Goal: Task Accomplishment & Management: Manage account settings

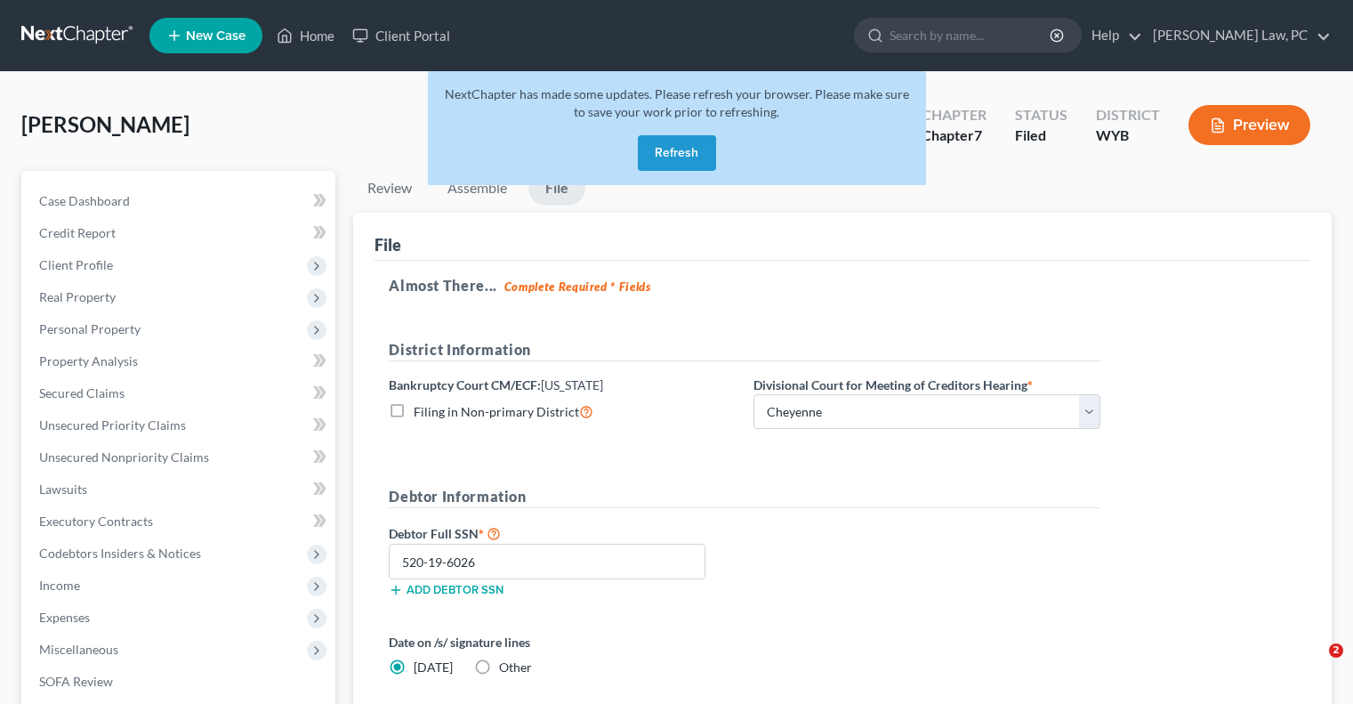
select select "0"
click at [60, 40] on link at bounding box center [78, 36] width 114 height 32
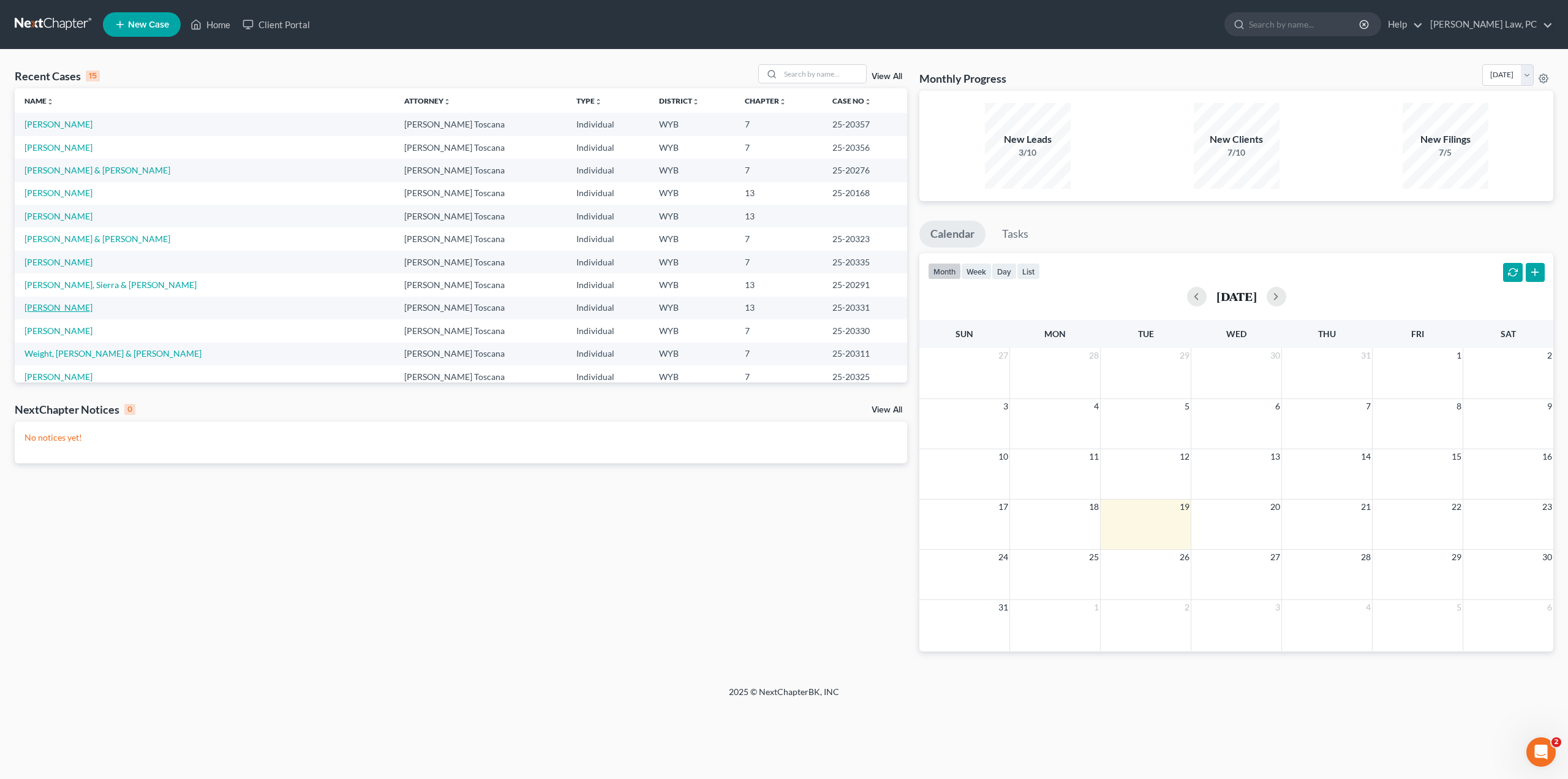
click at [52, 305] on link "[PERSON_NAME]" at bounding box center [59, 307] width 68 height 10
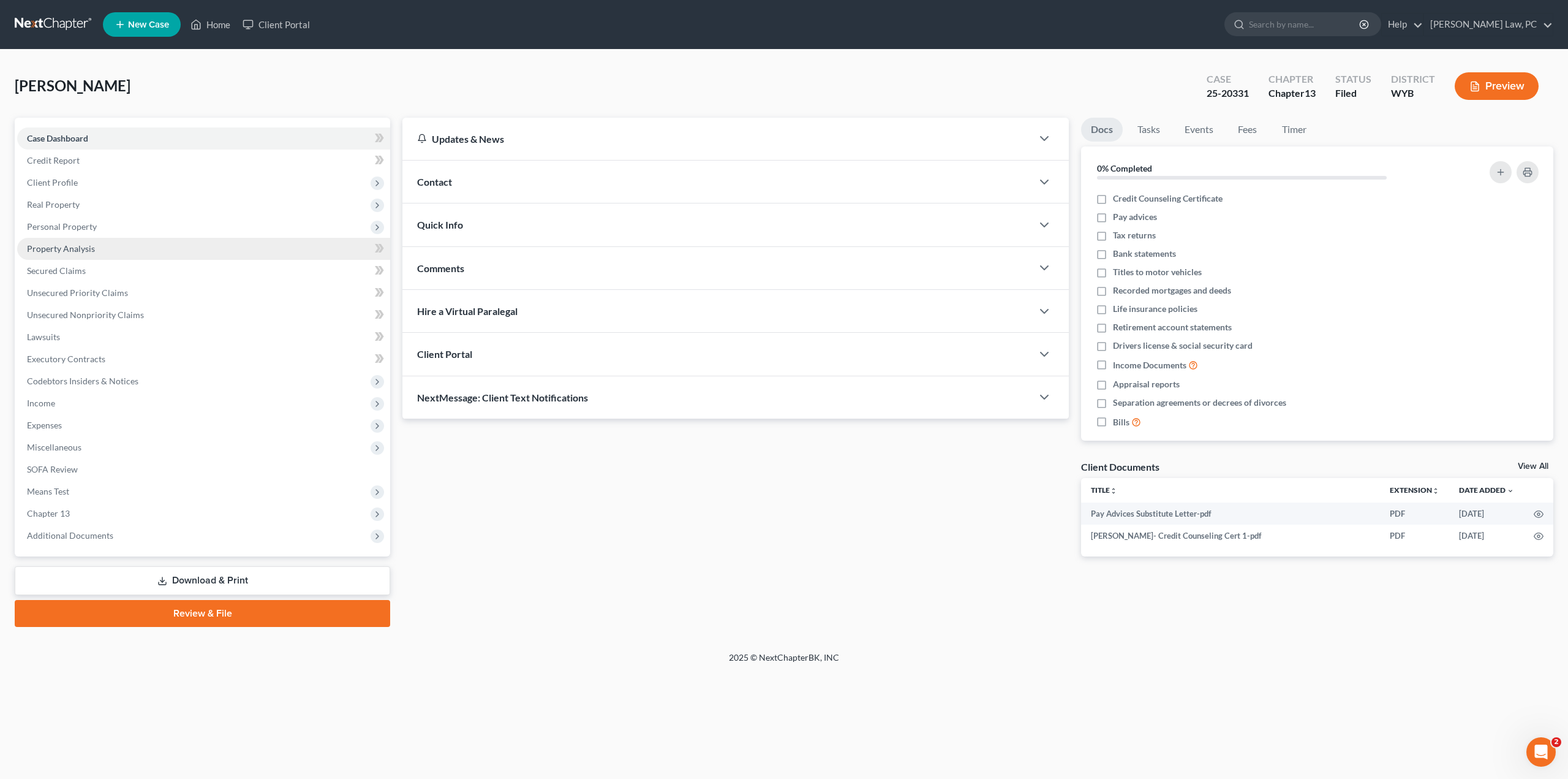
click at [87, 246] on span "Property Analysis" at bounding box center [61, 248] width 68 height 10
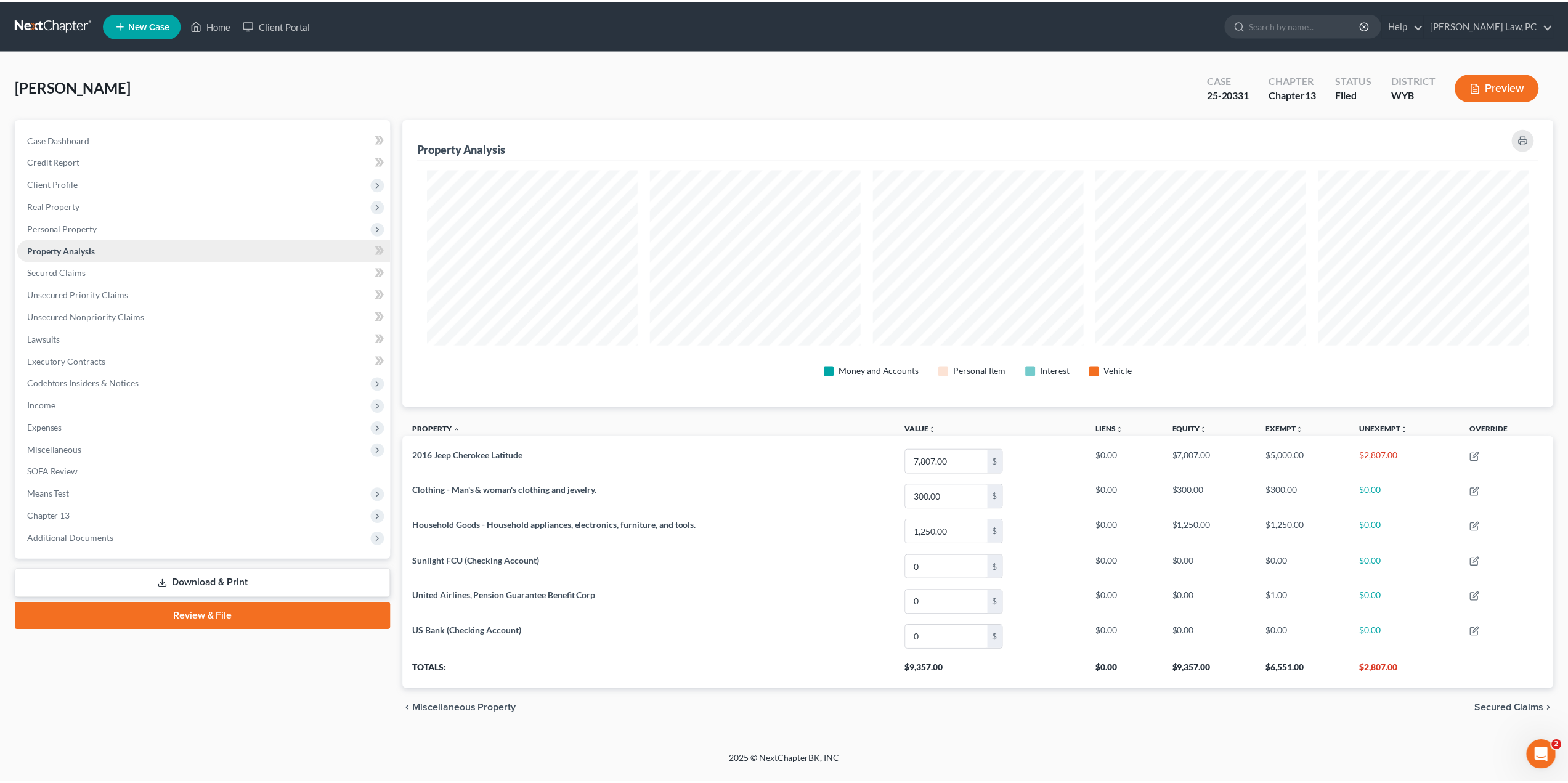
scroll to position [287, 1157]
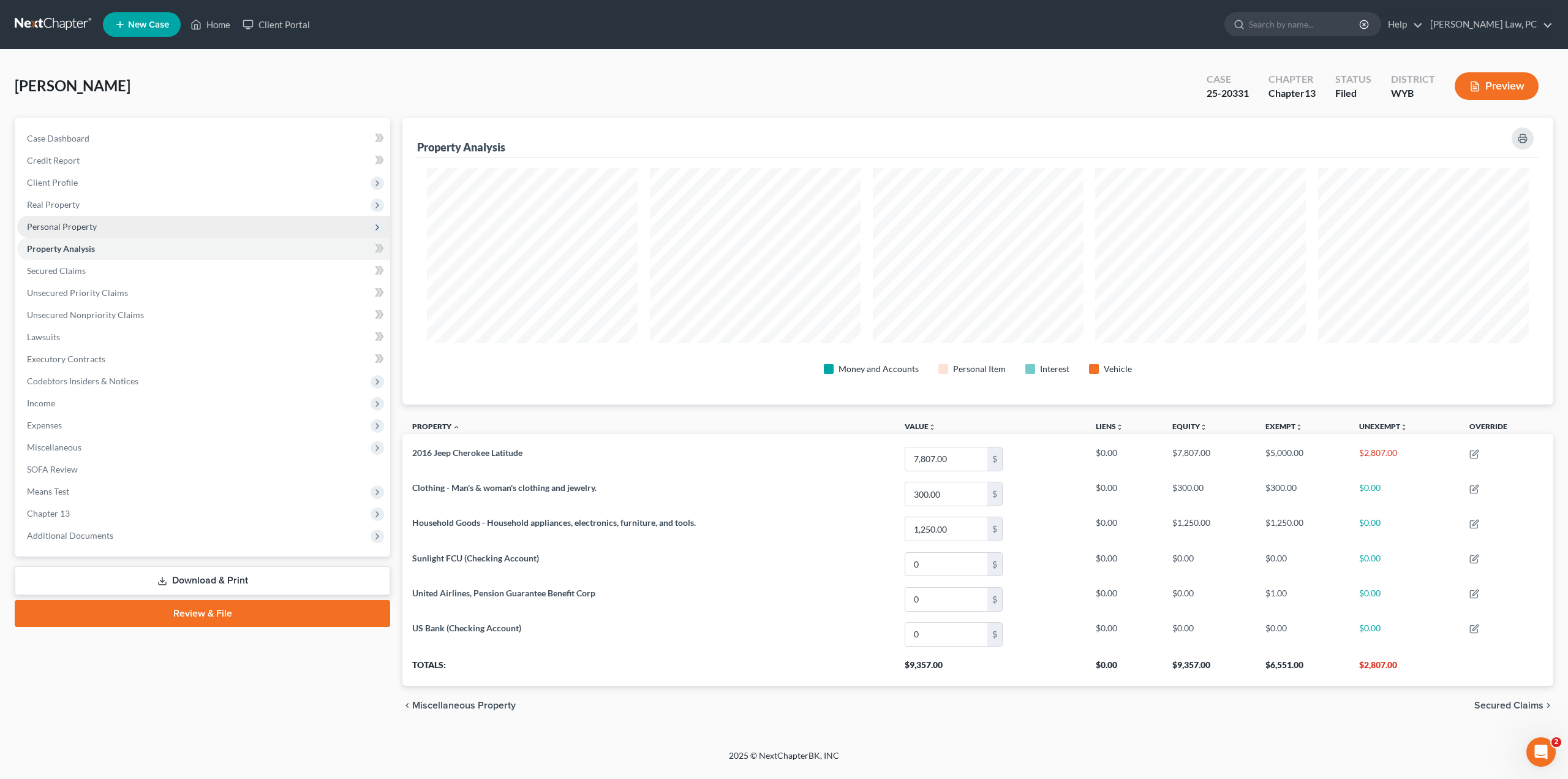
click at [95, 229] on span "Personal Property" at bounding box center [61, 226] width 70 height 10
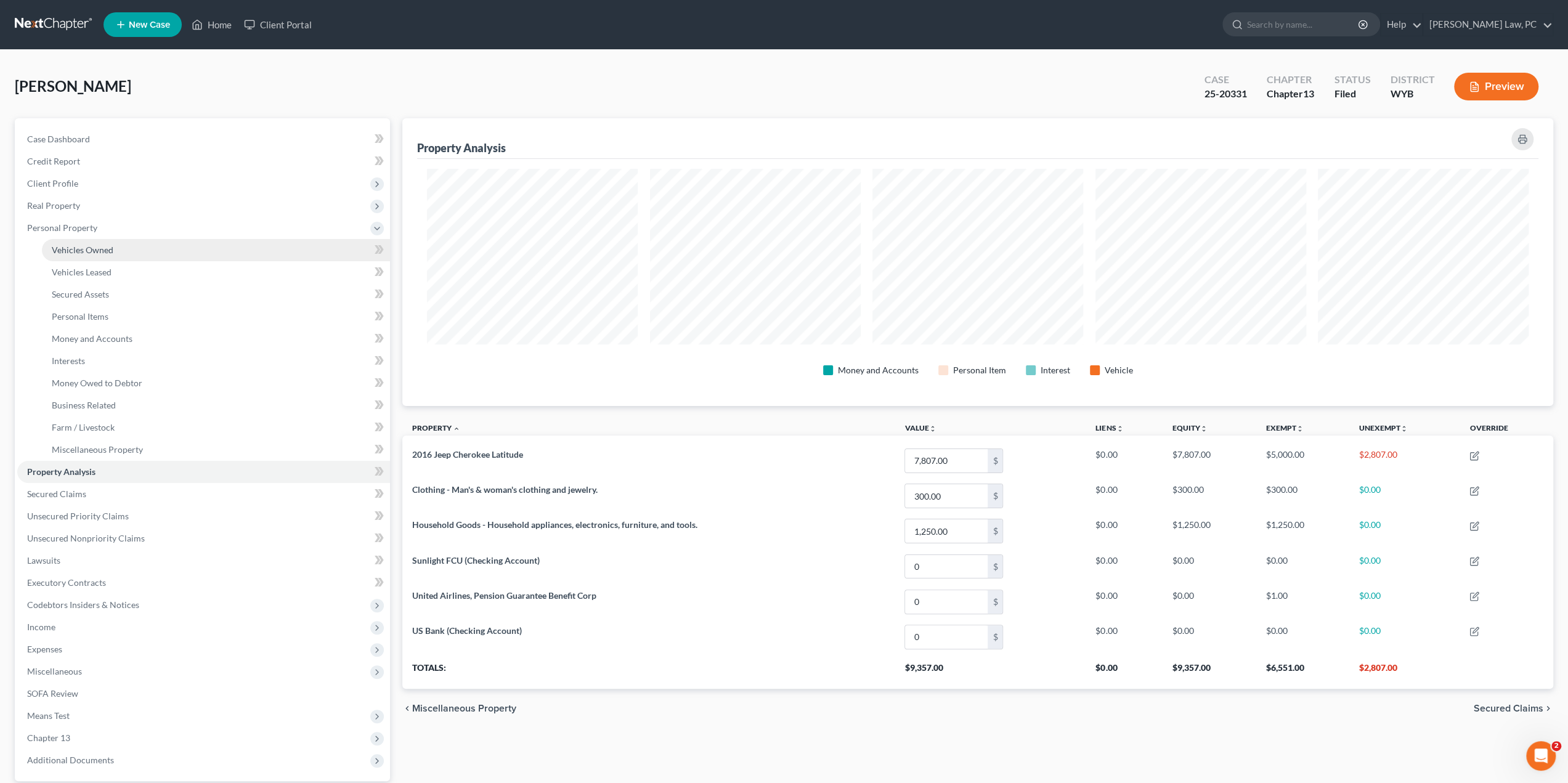
click at [100, 253] on span "Vehicles Owned" at bounding box center [82, 249] width 62 height 10
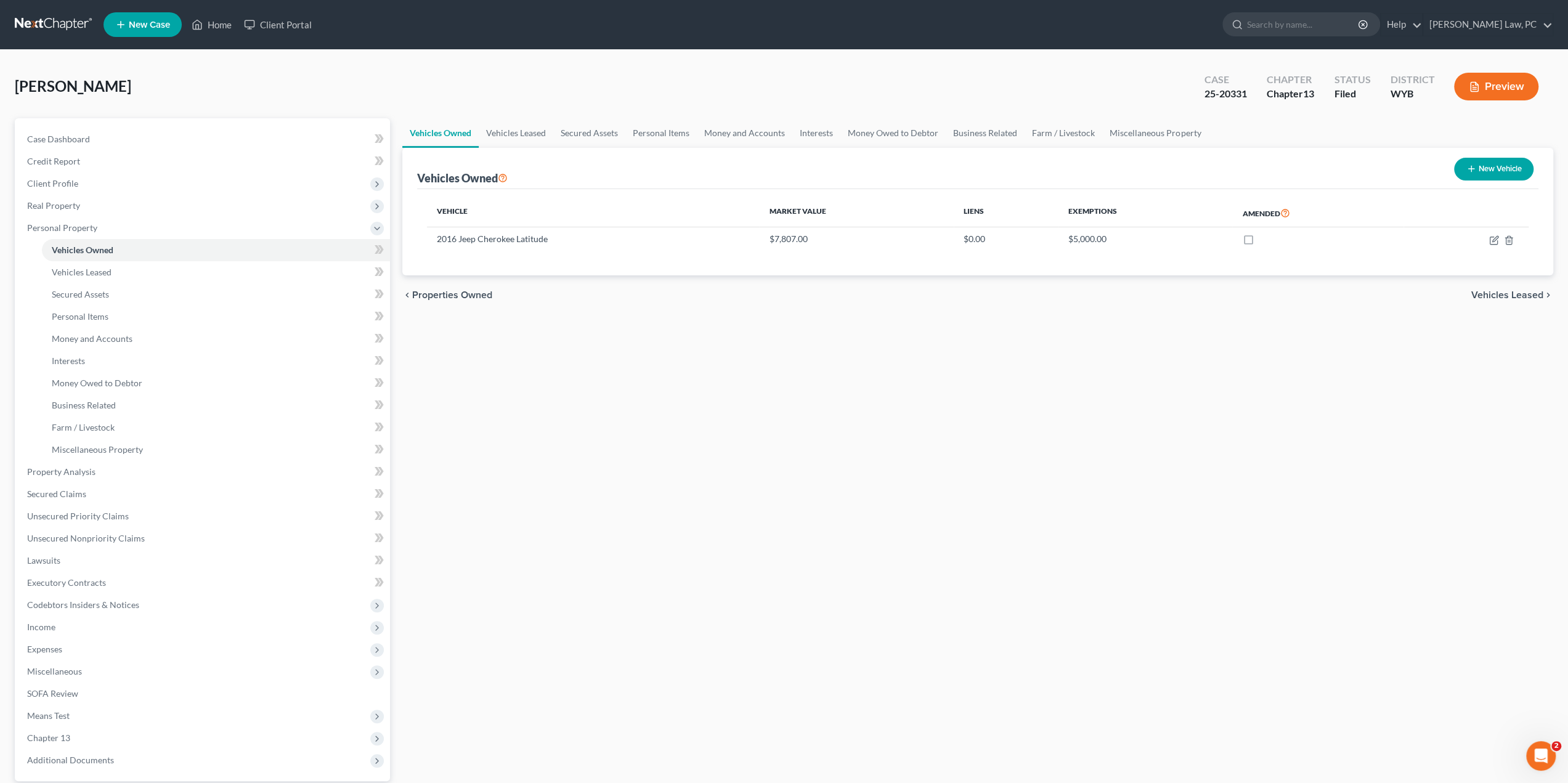
click at [49, 12] on nav "Home New Case Client Portal [PERSON_NAME] Law, PC [PERSON_NAME][EMAIL_ADDRESS][…" at bounding box center [784, 24] width 1568 height 49
click at [49, 27] on link at bounding box center [54, 25] width 79 height 22
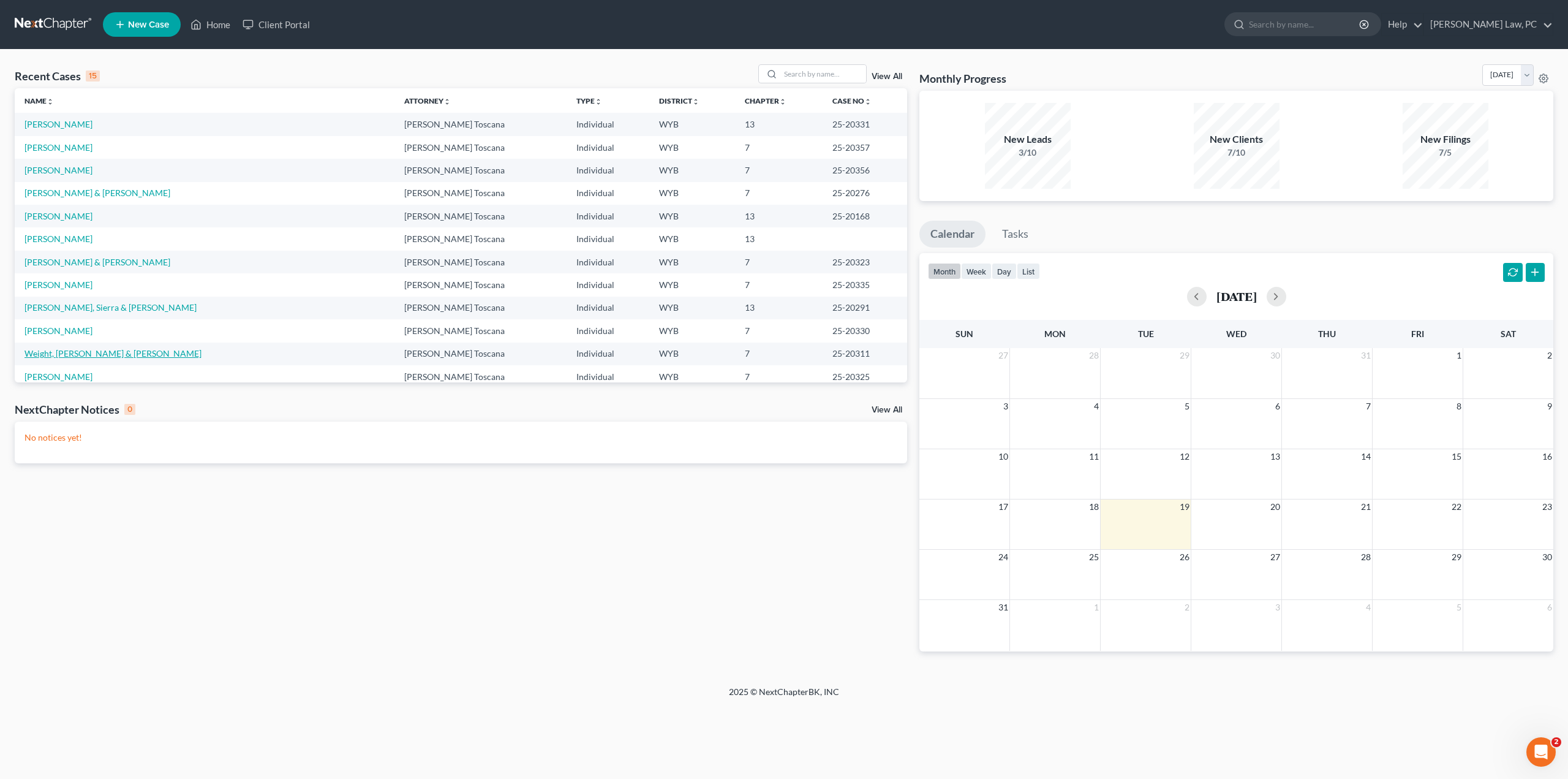
click at [105, 353] on link "Weight, [PERSON_NAME] & [PERSON_NAME]" at bounding box center [113, 353] width 177 height 10
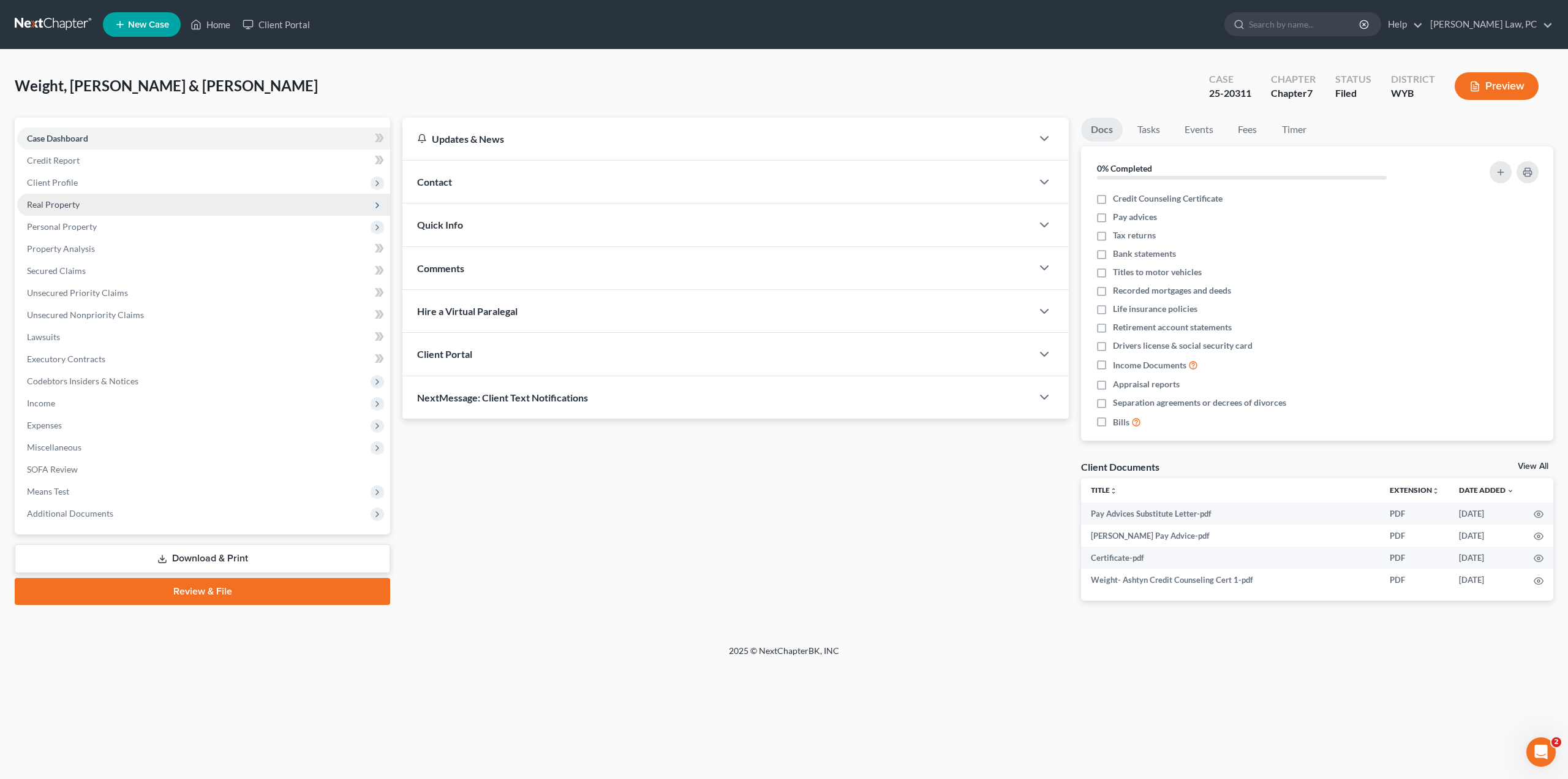
click at [61, 203] on span "Real Property" at bounding box center [53, 204] width 52 height 10
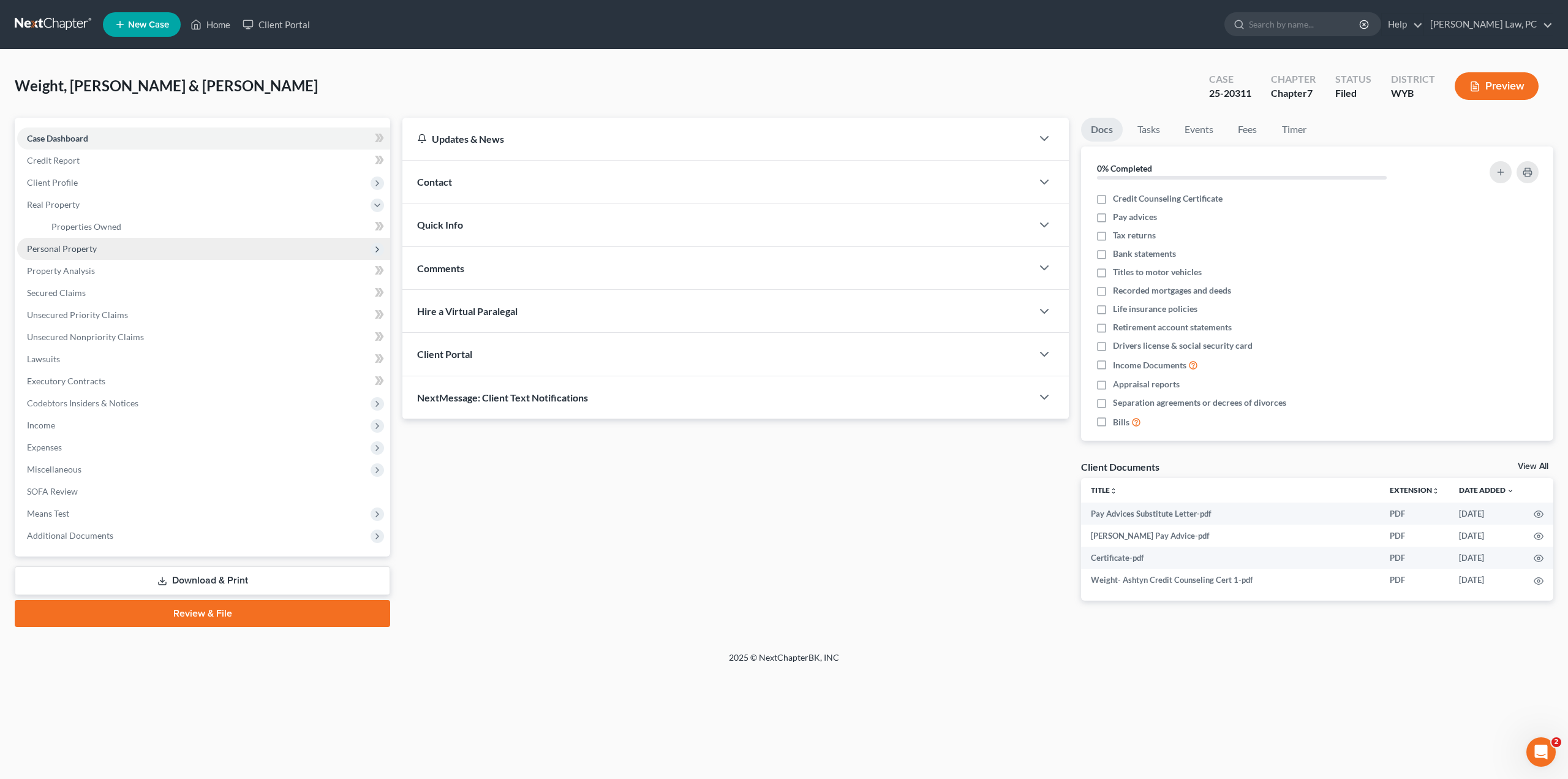
click at [58, 245] on span "Personal Property" at bounding box center [61, 248] width 70 height 10
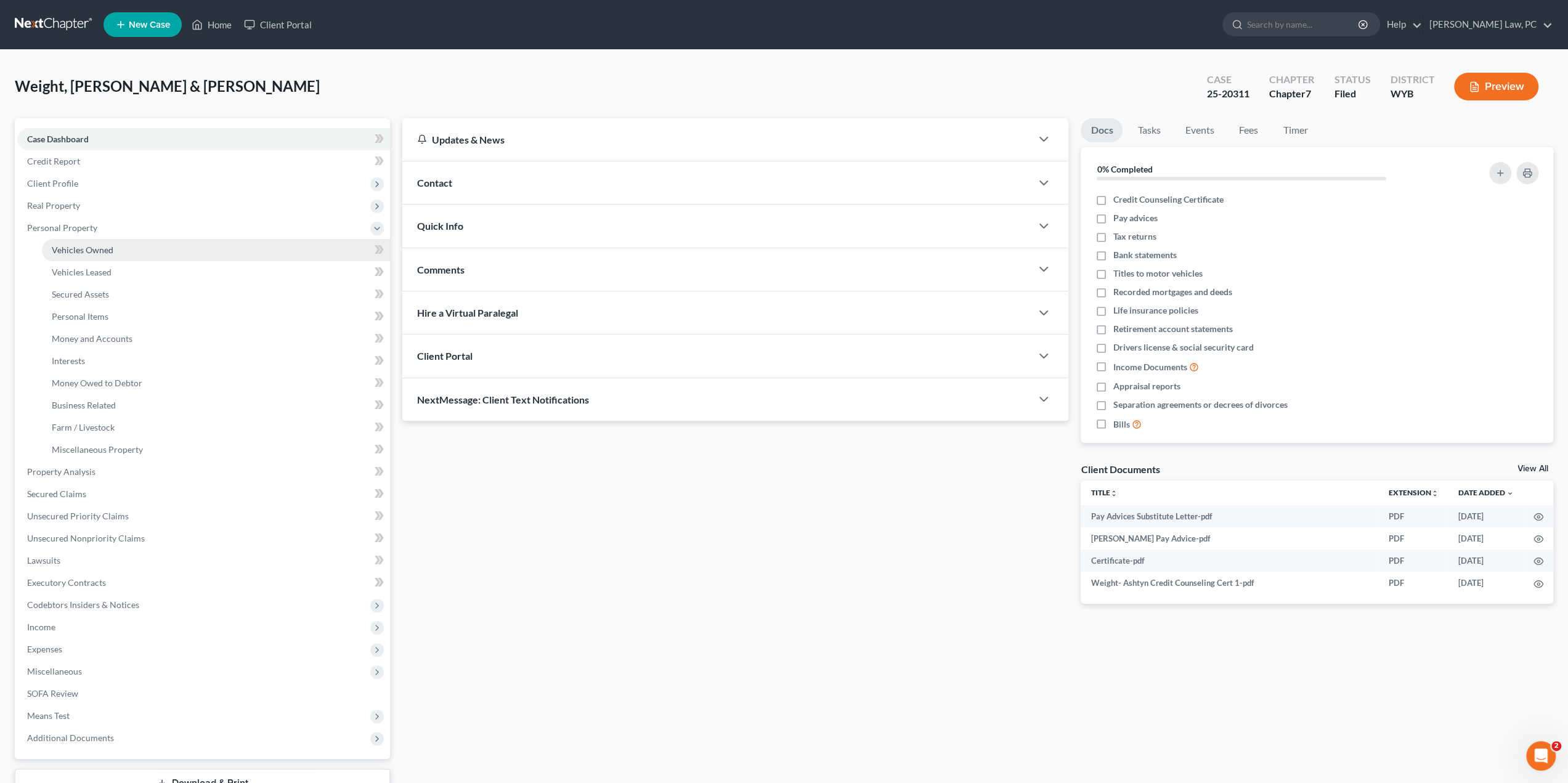
click at [84, 246] on span "Vehicles Owned" at bounding box center [82, 249] width 62 height 10
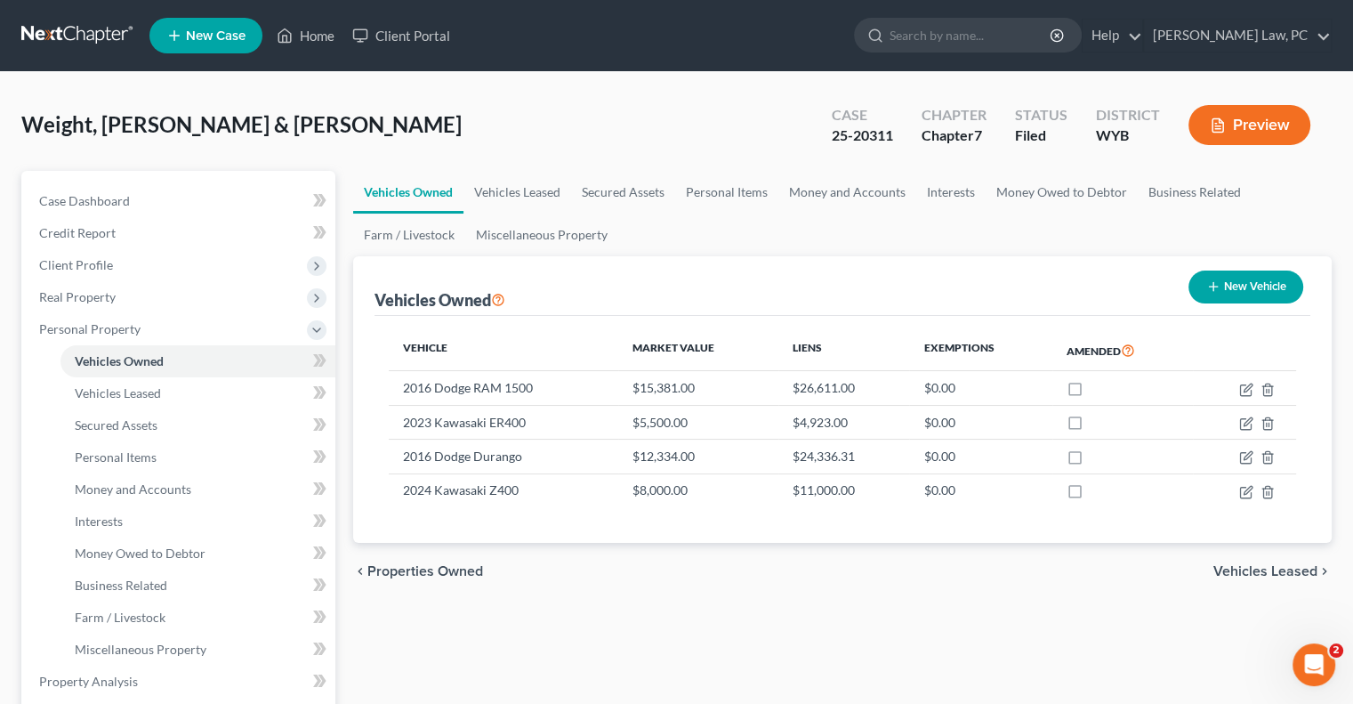
click at [68, 36] on link at bounding box center [78, 36] width 114 height 32
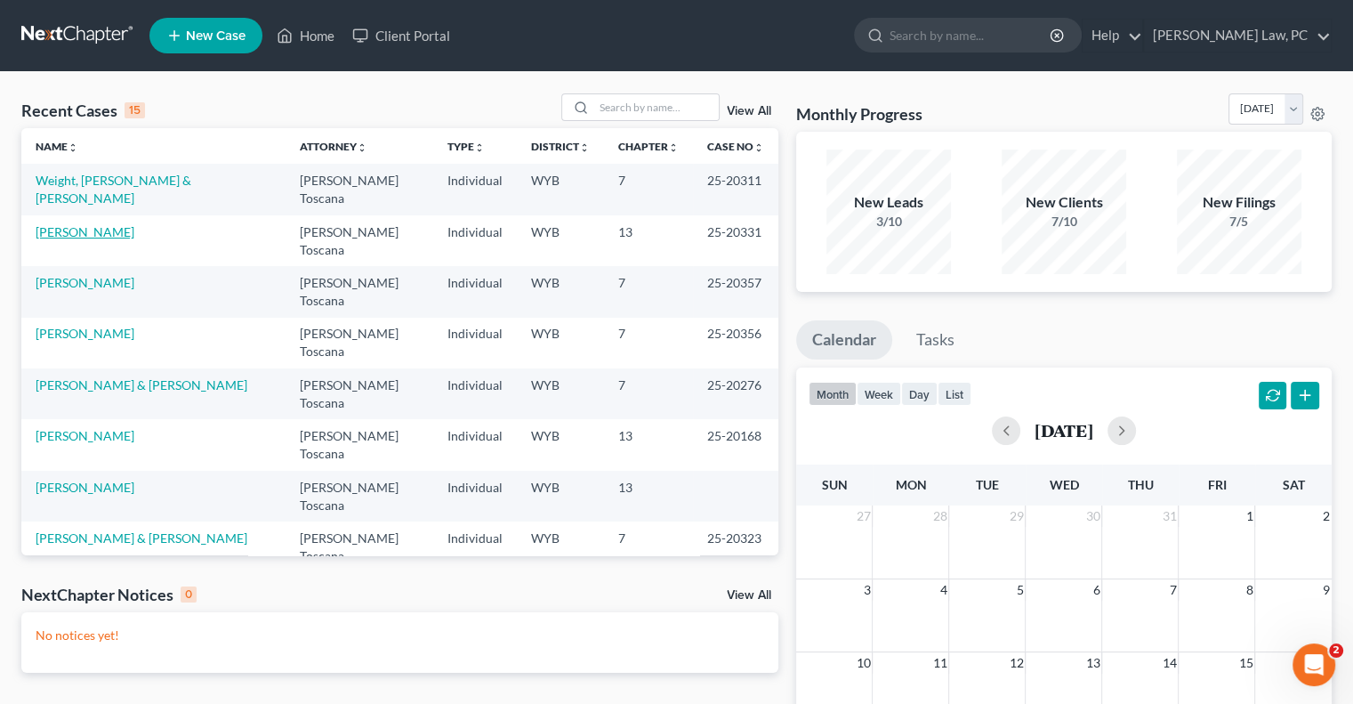
click at [69, 224] on link "[PERSON_NAME]" at bounding box center [85, 231] width 99 height 15
